Goal: Use online tool/utility: Utilize a website feature to perform a specific function

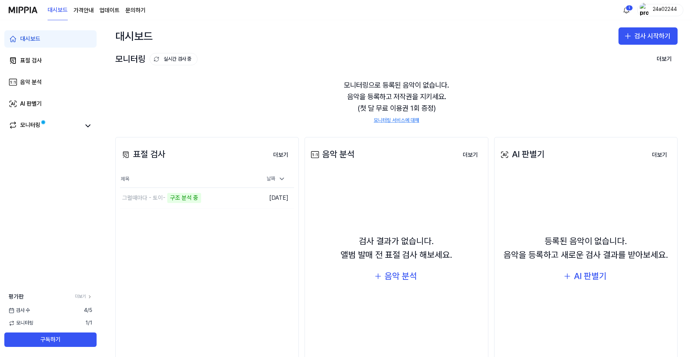
scroll to position [30, 0]
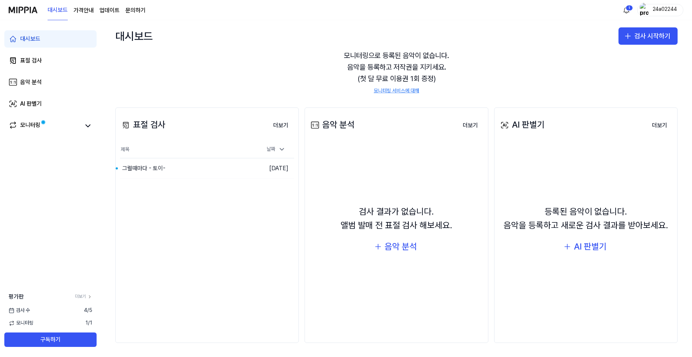
click at [291, 92] on div "모니터링으로 등록된 음악이 없습니다. 음악을 등록하고 저작권을 지키세요. (첫 달 무료 이용권 1회 증정) 모니터링 서비스에 대해" at bounding box center [396, 72] width 563 height 62
click at [220, 168] on div "그럴때마다 - 토이-" at bounding box center [170, 168] width 101 height 20
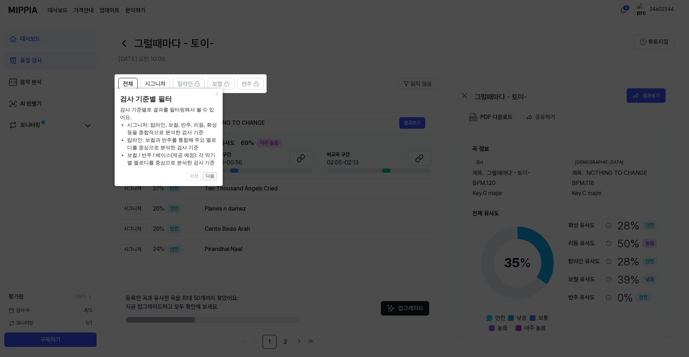
click at [212, 178] on button "다음" at bounding box center [210, 176] width 14 height 9
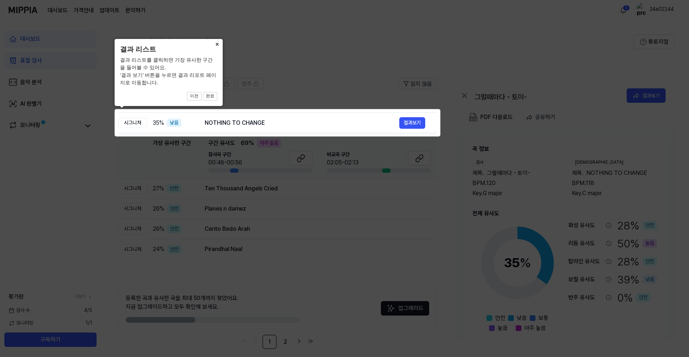
click at [215, 41] on button "×" at bounding box center [217, 44] width 12 height 10
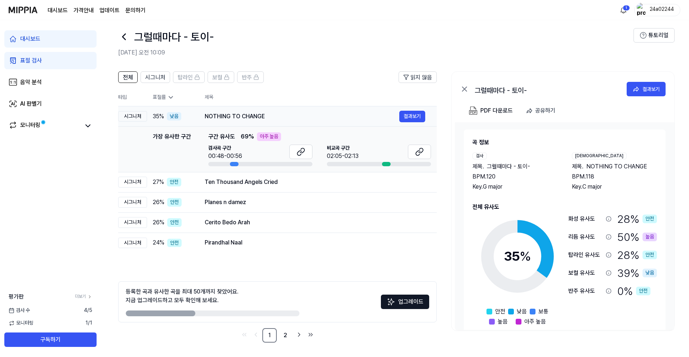
drag, startPoint x: 206, startPoint y: 116, endPoint x: 275, endPoint y: 116, distance: 68.9
click at [275, 116] on div "NOTHING TO CHANGE" at bounding box center [302, 116] width 195 height 9
click at [415, 120] on button "결과보기" at bounding box center [413, 117] width 26 height 12
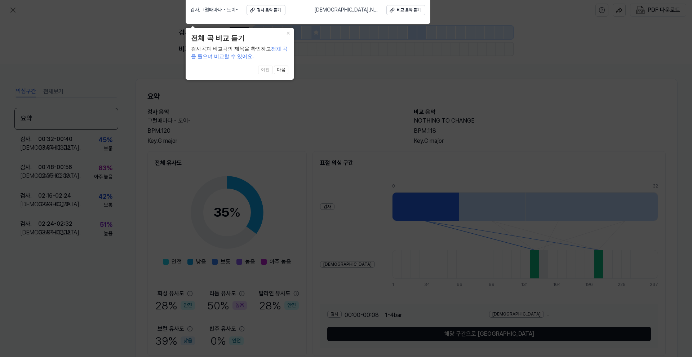
click at [284, 65] on div "× 전체 곡 비교 듣기 검사곡과 비교곡의 제목을 확인하고 전체 곡을 들으며 비교할 수 있어요. 1 of 4 이전 다음" at bounding box center [240, 54] width 108 height 52
click at [284, 69] on button "다음" at bounding box center [281, 70] width 14 height 9
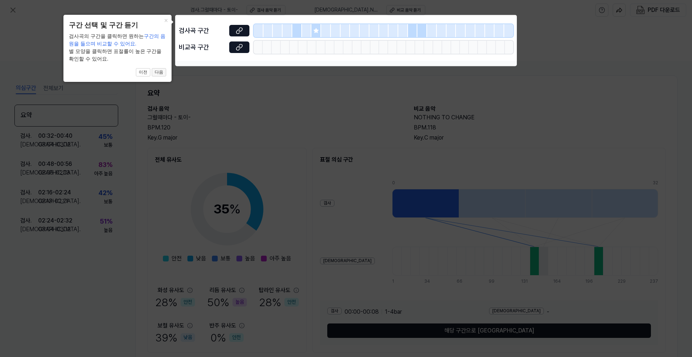
click at [163, 74] on button "다음" at bounding box center [159, 72] width 14 height 9
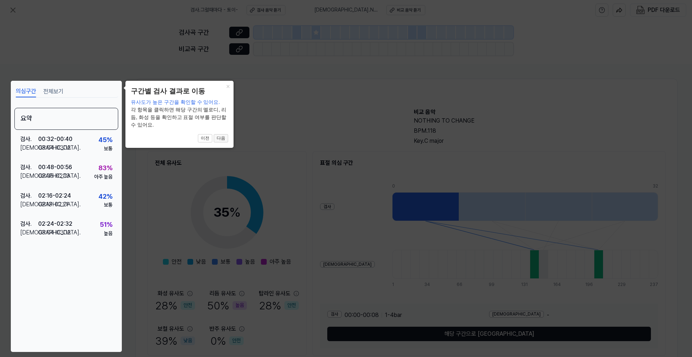
click at [222, 134] on button "다음" at bounding box center [221, 138] width 14 height 9
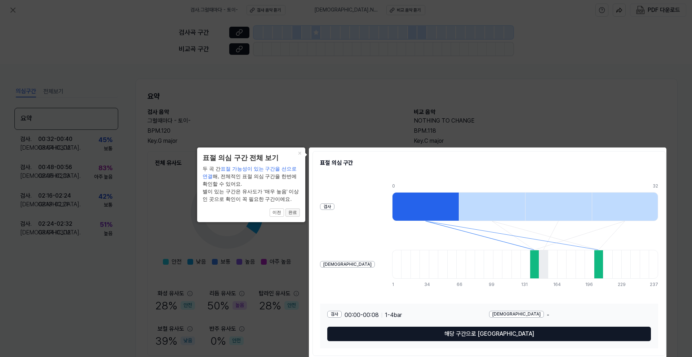
click at [297, 213] on button "완료" at bounding box center [293, 212] width 14 height 9
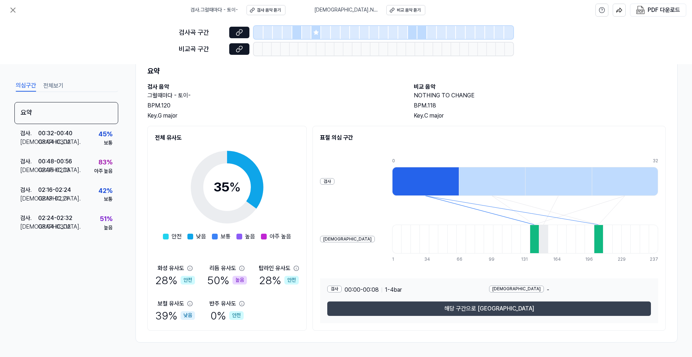
click at [465, 308] on button "해당 구간으로 [GEOGRAPHIC_DATA]" at bounding box center [489, 308] width 324 height 14
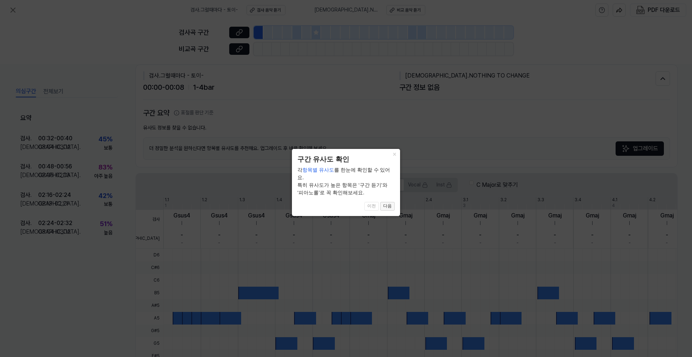
click at [390, 202] on button "다음" at bounding box center [387, 206] width 14 height 9
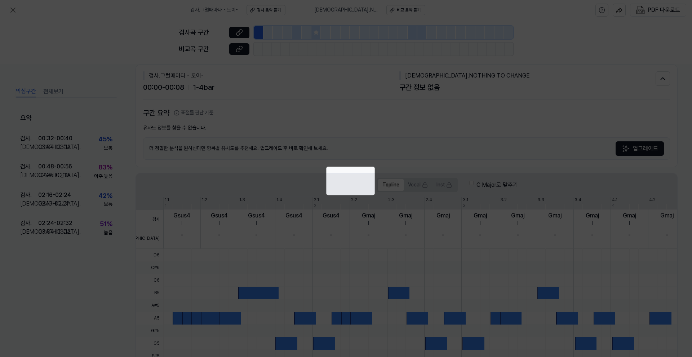
scroll to position [115, 0]
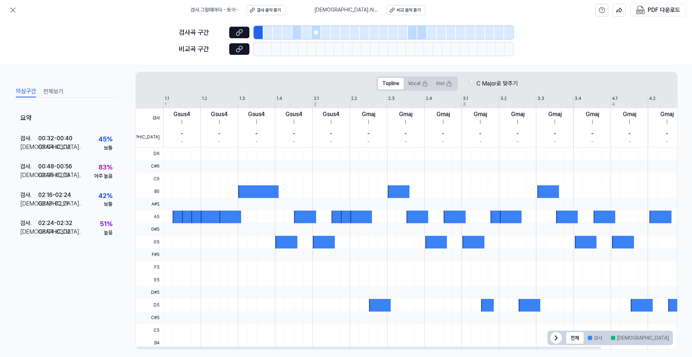
click at [179, 201] on div at bounding box center [461, 204] width 596 height 13
click at [183, 215] on div at bounding box center [188, 217] width 13 height 13
click at [173, 192] on div at bounding box center [173, 248] width 0 height 202
drag, startPoint x: 179, startPoint y: 194, endPoint x: 225, endPoint y: 199, distance: 46.0
click at [225, 147] on div at bounding box center [461, 147] width 596 height 0
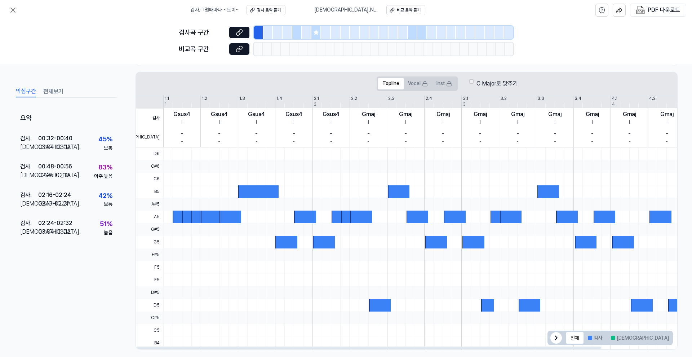
click at [182, 198] on div at bounding box center [182, 248] width 0 height 202
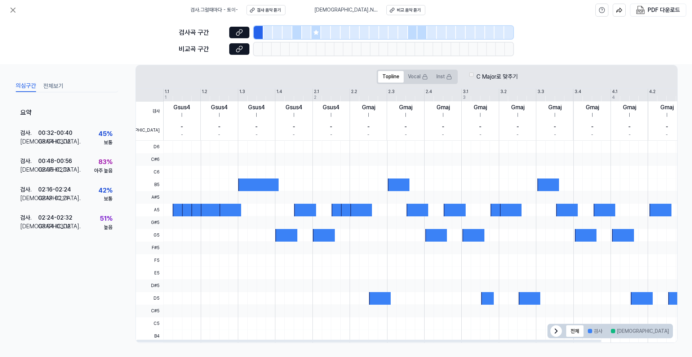
click at [184, 195] on div at bounding box center [461, 197] width 596 height 13
click at [277, 8] on div "검사 음악 듣기" at bounding box center [269, 10] width 24 height 6
click at [411, 16] on div "검사 . 그럴때마다 - 토이- 검사 음악 듣기 비교 . NOTHING TO CHANGE [DEMOGRAPHIC_DATA] 음악 듣기" at bounding box center [307, 10] width 235 height 20
click at [411, 14] on button "비교 음악 듣기" at bounding box center [406, 10] width 39 height 10
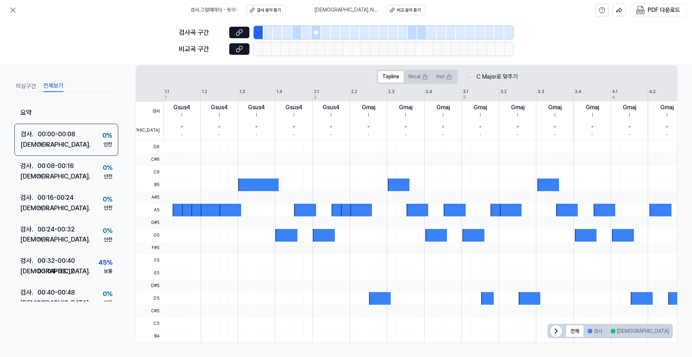
click at [55, 91] on button "전체보기" at bounding box center [53, 86] width 20 height 12
click at [28, 86] on button "의심구간" at bounding box center [26, 86] width 20 height 12
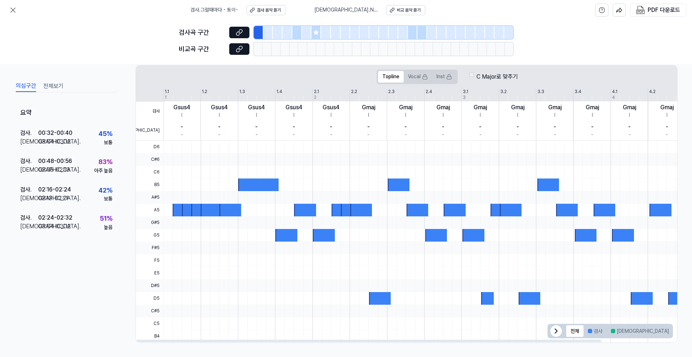
click at [76, 274] on div "요약 검사 . 00:32 - 00:40 비교 . 03:04 - 03:12 45 % 보통 검사 . 00:48 - 00:56 비교 . 02:05 …" at bounding box center [66, 207] width 104 height 211
click at [76, 273] on div "요약 검사 . 00:32 - 00:40 비교 . 03:04 - 03:12 45 % 보통 검사 . 00:48 - 00:56 비교 . 02:05 …" at bounding box center [66, 207] width 104 height 211
click at [50, 295] on div "요약 검사 . 00:32 - 00:40 비교 . 03:04 - 03:12 45 % 보통 검사 . 00:48 - 00:56 비교 . 02:05 …" at bounding box center [66, 207] width 104 height 211
click at [9, 13] on icon at bounding box center [13, 10] width 9 height 9
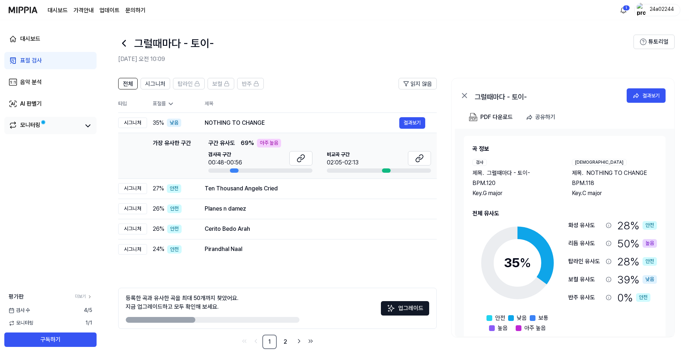
click at [71, 132] on div "모니터링" at bounding box center [50, 125] width 92 height 17
click at [84, 129] on icon at bounding box center [88, 126] width 9 height 9
click at [89, 128] on icon at bounding box center [88, 126] width 9 height 9
click at [62, 93] on div "대시보드 표절 검사 음악 분석 AI 판별기 모니터링" at bounding box center [50, 82] width 101 height 124
click at [62, 100] on link "AI 판별기" at bounding box center [50, 103] width 92 height 17
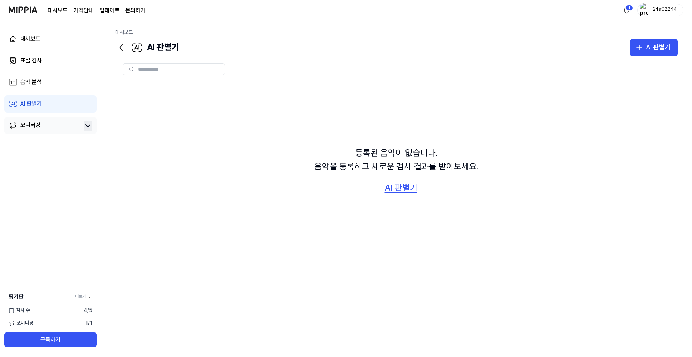
click at [405, 187] on div "AI 판별기" at bounding box center [401, 188] width 33 height 14
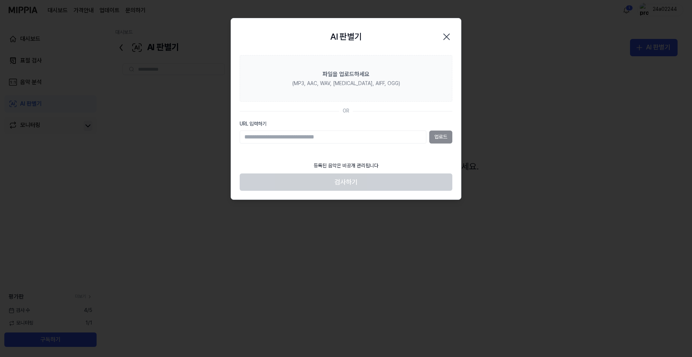
click at [344, 136] on input "URL 입력하기" at bounding box center [333, 137] width 187 height 13
paste input "**********"
type input "**********"
click at [443, 133] on button "업로드" at bounding box center [440, 137] width 23 height 13
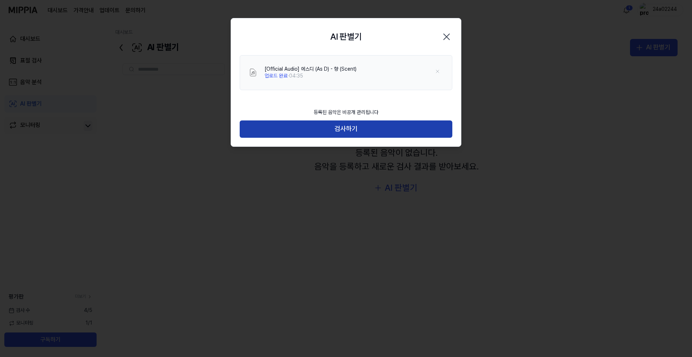
click at [396, 129] on button "검사하기" at bounding box center [346, 128] width 213 height 17
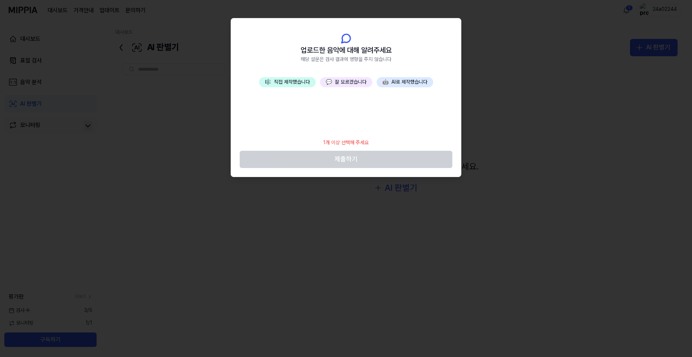
click at [331, 137] on div "1개 이상 선택해 주세요" at bounding box center [346, 143] width 54 height 16
click at [331, 155] on footer "1개 이상 선택해 주세요 제출하기" at bounding box center [346, 151] width 213 height 33
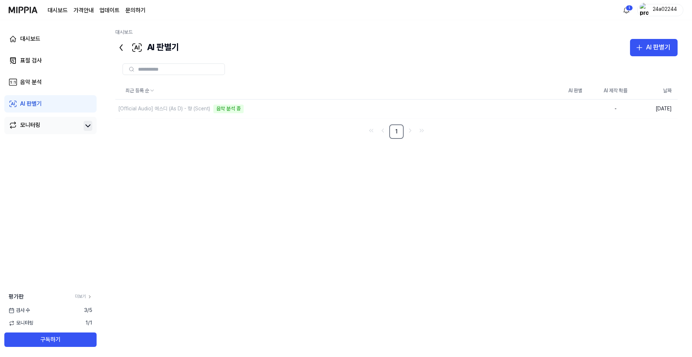
click at [239, 161] on div "최근 등록 순 AI 판별 AI 제작 확률 날짜 [Official Audio] 에스디 (As D) - 향 (Scent) 음악 분석 중 삭제 - …" at bounding box center [396, 198] width 563 height 232
click at [60, 41] on link "대시보드" at bounding box center [50, 38] width 92 height 17
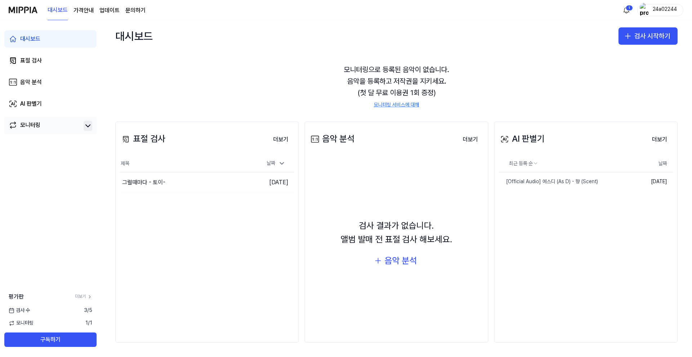
scroll to position [15, 0]
click at [292, 95] on div "모니터링으로 등록된 음악이 없습니다. 음악을 등록하고 저작권을 지키세요. (첫 달 무료 이용권 1회 증정) 모니터링 서비스에 대해" at bounding box center [396, 87] width 563 height 62
click at [410, 209] on div "검사 결과가 없습니다. 앨범 발매 전 표절 검사 해보세요. 음악 분석" at bounding box center [396, 244] width 174 height 167
click at [418, 212] on div "검사 결과가 없습니다. 앨범 발매 전 표절 검사 해보세요. 음악 분석" at bounding box center [396, 244] width 174 height 167
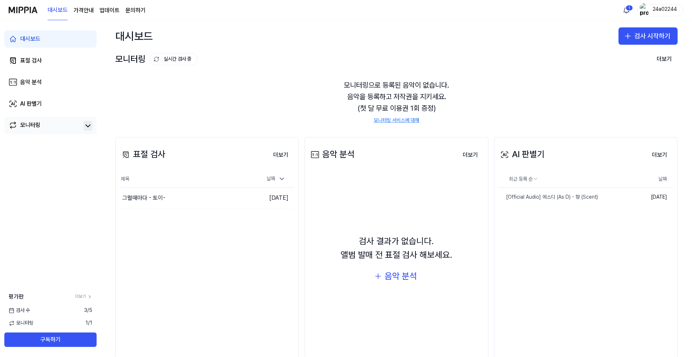
click at [348, 148] on div "음악 분석" at bounding box center [331, 154] width 45 height 14
click at [347, 150] on div "음악 분석" at bounding box center [331, 154] width 45 height 14
click at [458, 145] on div "음악 분석 더보기" at bounding box center [396, 155] width 174 height 20
click at [459, 154] on button "더보기" at bounding box center [470, 155] width 27 height 14
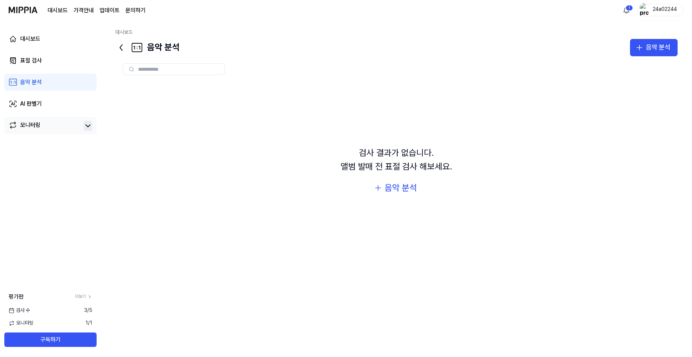
click at [334, 89] on div "검사 결과가 없습니다. 앨범 발매 전 표절 검사 해보세요. 음악 분석" at bounding box center [396, 171] width 563 height 179
click at [398, 197] on div "검사 결과가 없습니다. 앨범 발매 전 표절 검사 해보세요. 음악 분석" at bounding box center [396, 171] width 563 height 179
click at [399, 185] on div "음악 분석" at bounding box center [401, 188] width 32 height 14
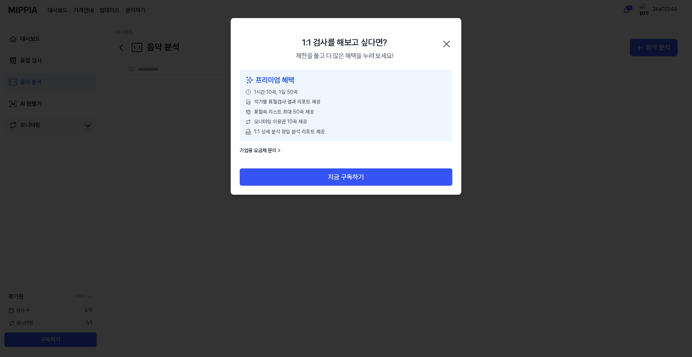
click at [445, 45] on icon "button" at bounding box center [447, 44] width 6 height 6
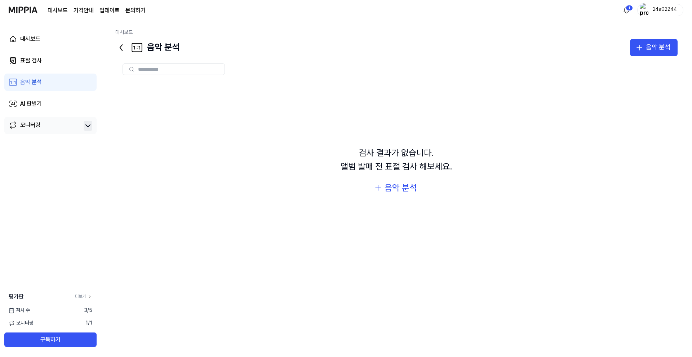
click at [414, 96] on div "검사 결과가 없습니다. 앨범 발매 전 표절 검사 해보세요. 음악 분석" at bounding box center [396, 171] width 563 height 179
click at [62, 47] on link "대시보드" at bounding box center [50, 38] width 92 height 17
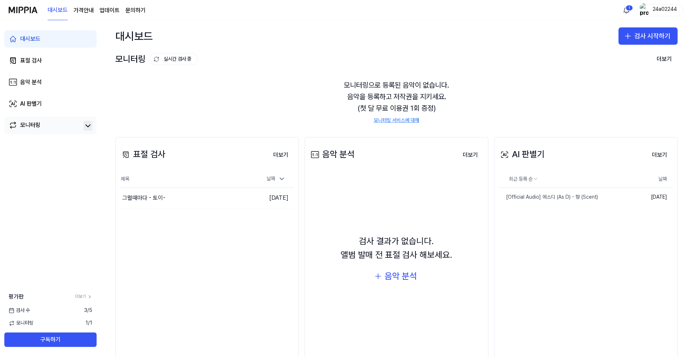
click at [332, 200] on div "검사 결과가 없습니다. 앨범 발매 전 표절 검사 해보세요. 음악 분석" at bounding box center [396, 259] width 174 height 167
